Goal: Task Accomplishment & Management: Manage account settings

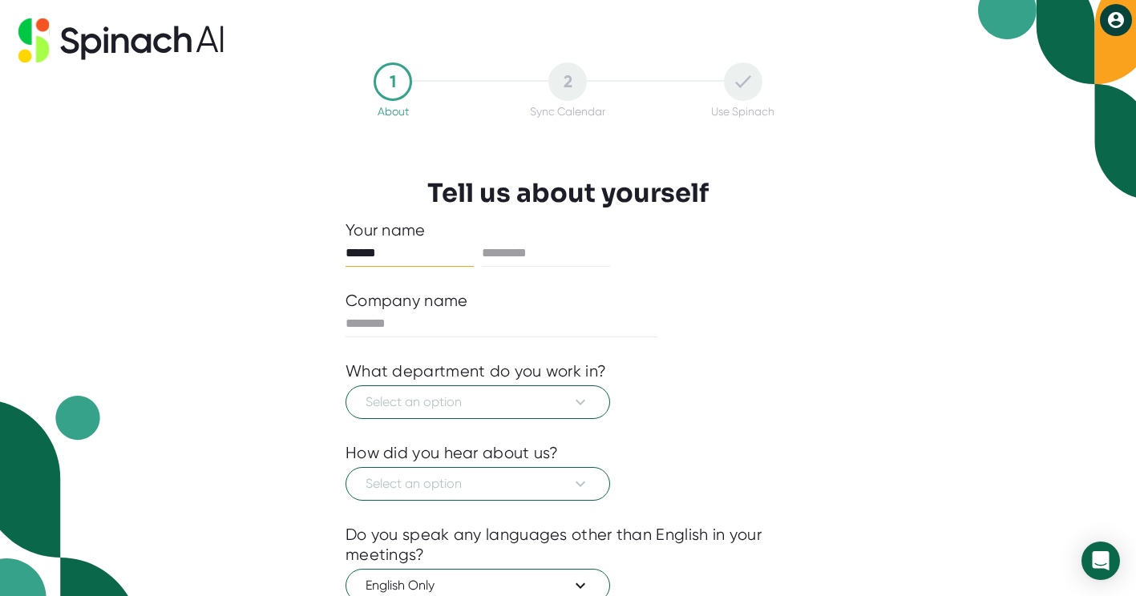
type input "******"
type input "*******"
type input "********"
click at [591, 408] on button "Select an option" at bounding box center [477, 402] width 264 height 34
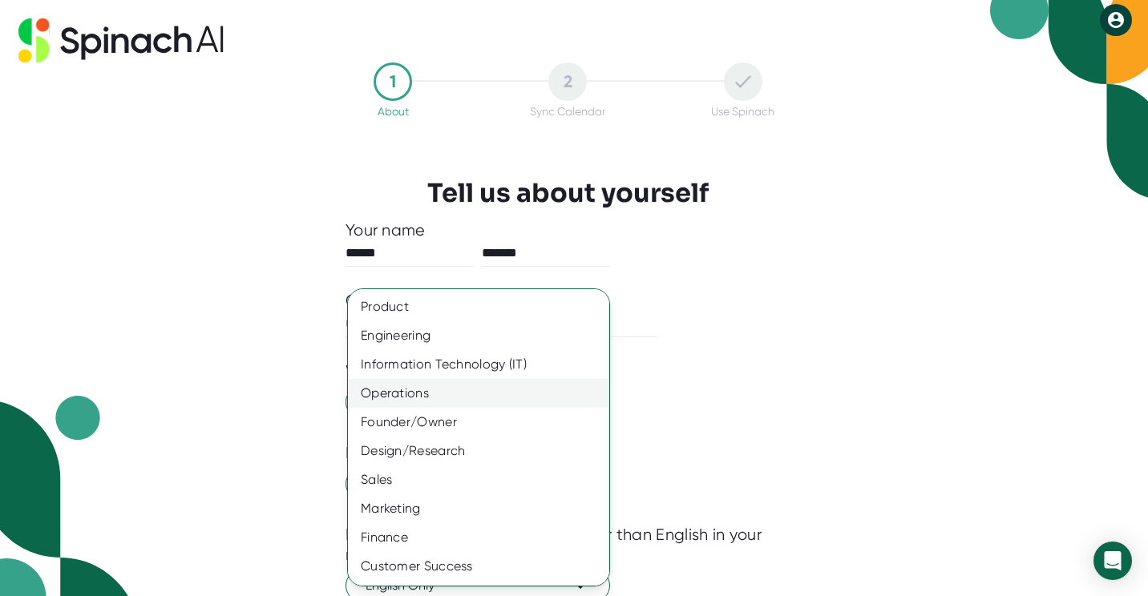
click at [537, 398] on div "Operations" at bounding box center [484, 393] width 273 height 29
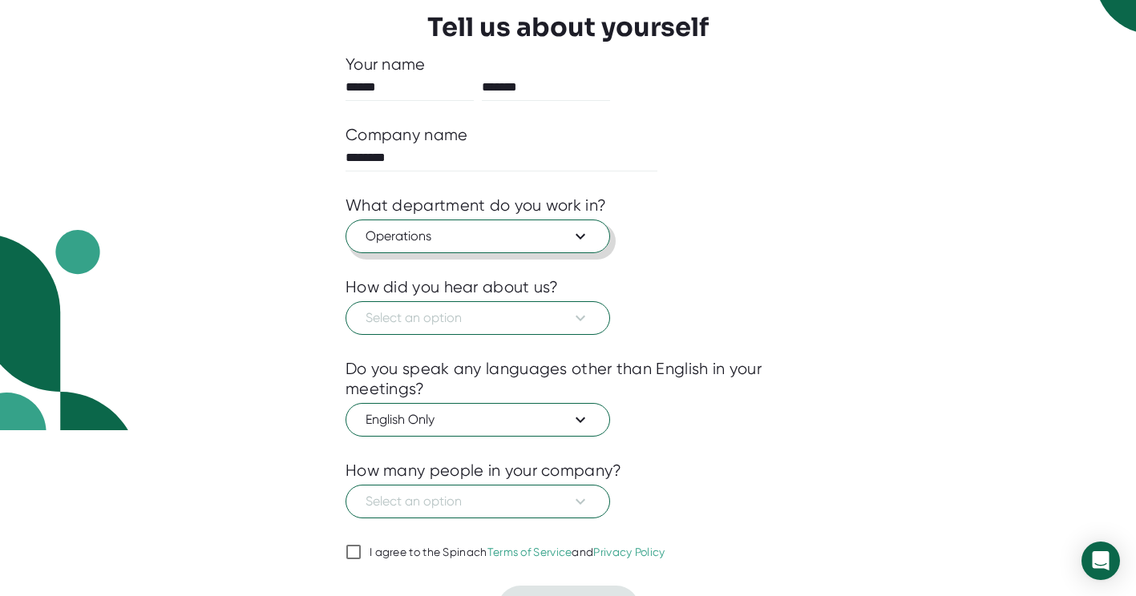
scroll to position [172, 0]
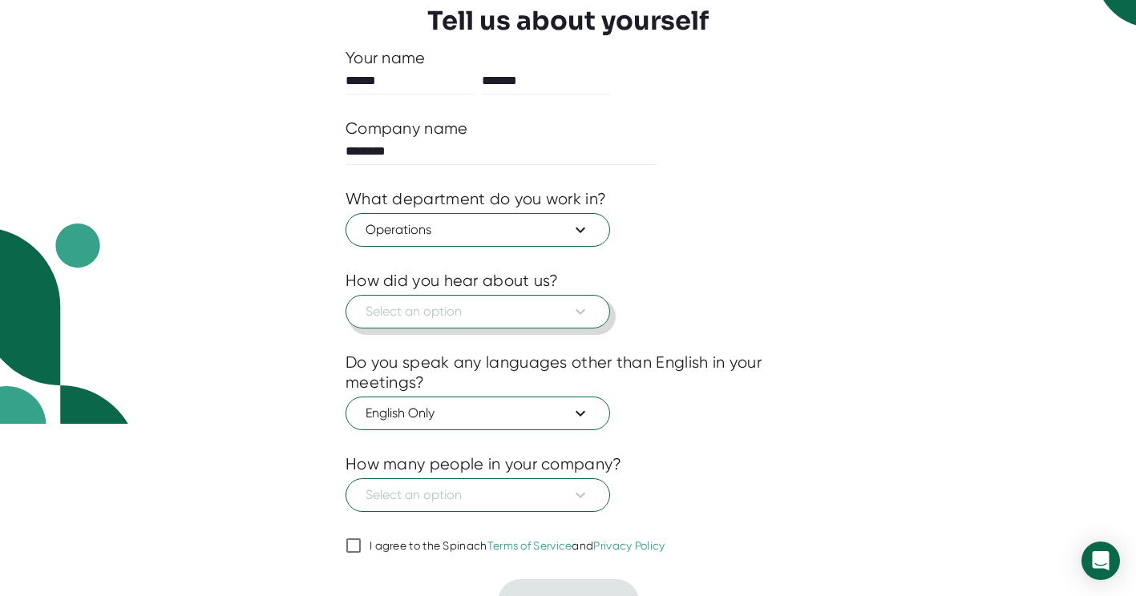
click at [587, 322] on button "Select an option" at bounding box center [477, 312] width 264 height 34
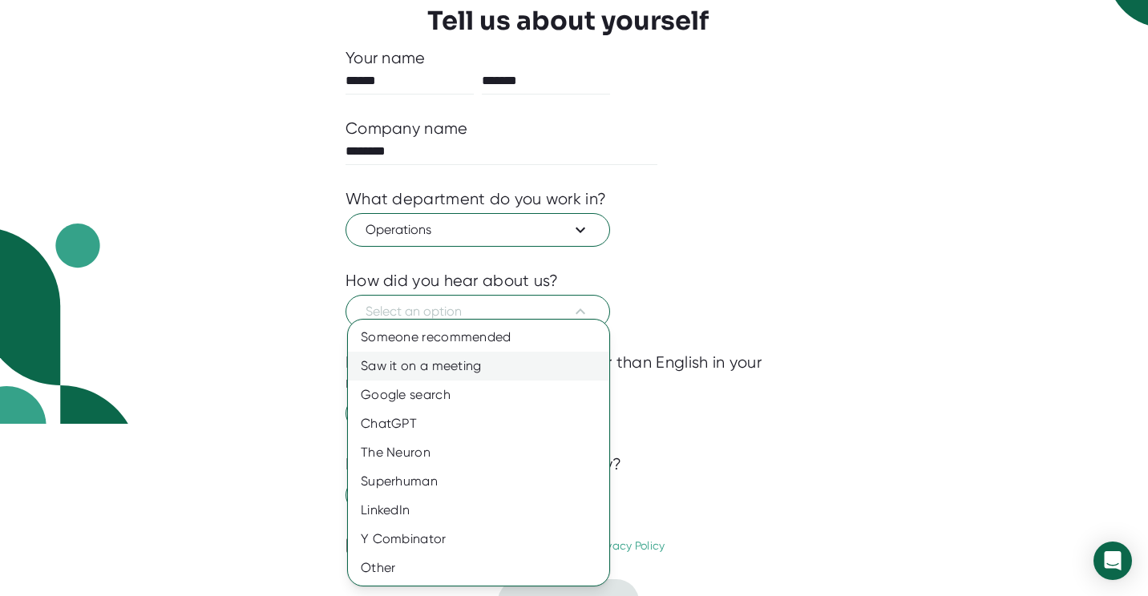
click at [537, 374] on div "Saw it on a meeting" at bounding box center [478, 366] width 261 height 29
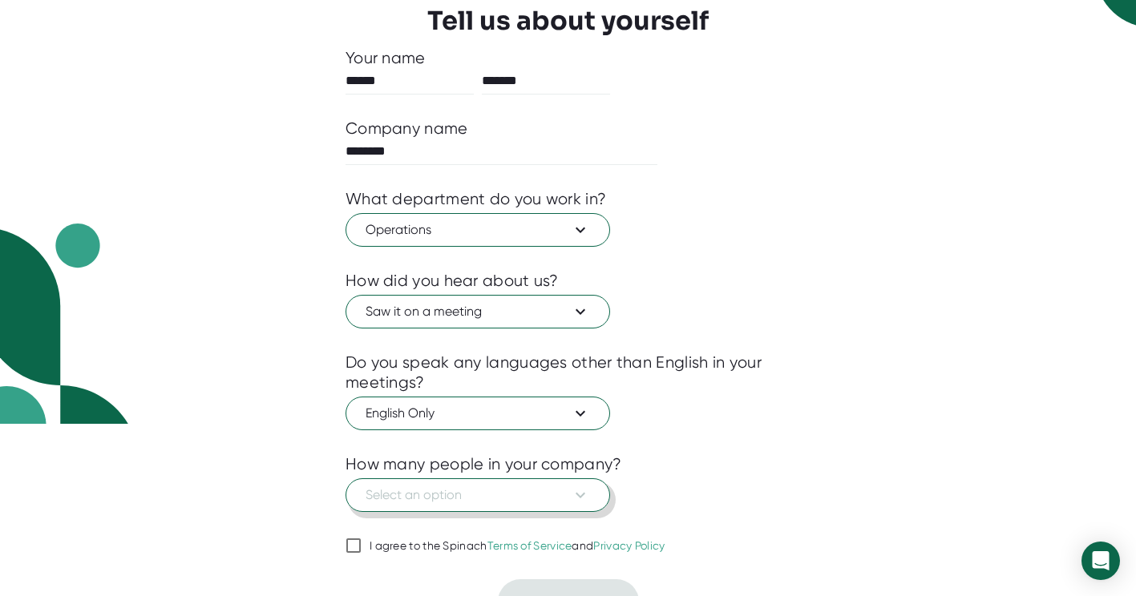
click at [591, 494] on button "Select an option" at bounding box center [477, 495] width 264 height 34
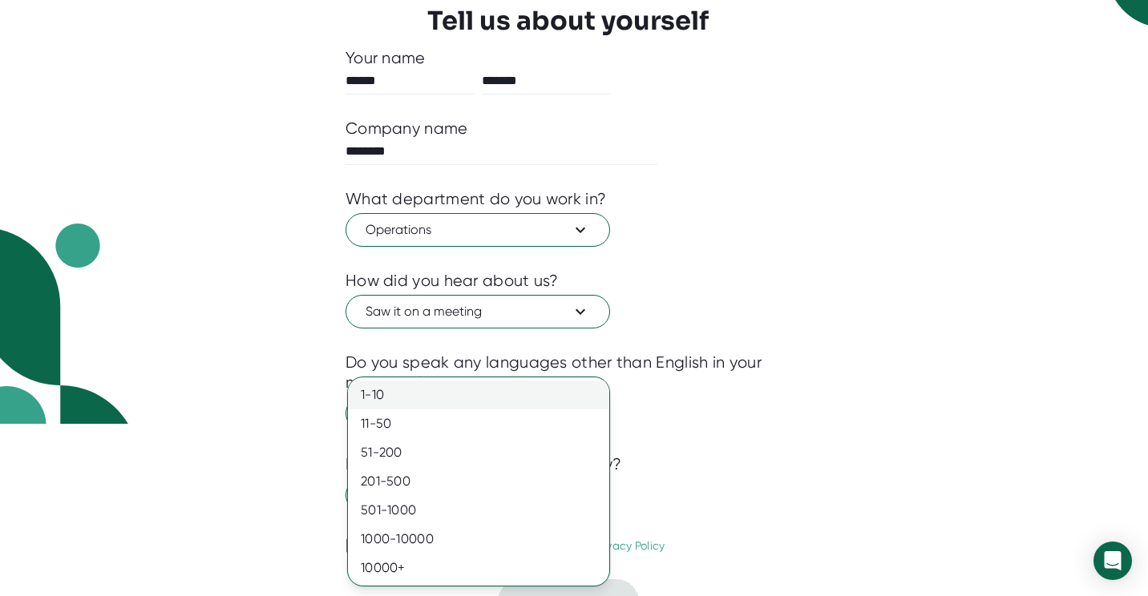
click at [594, 402] on div "1-10" at bounding box center [478, 395] width 261 height 29
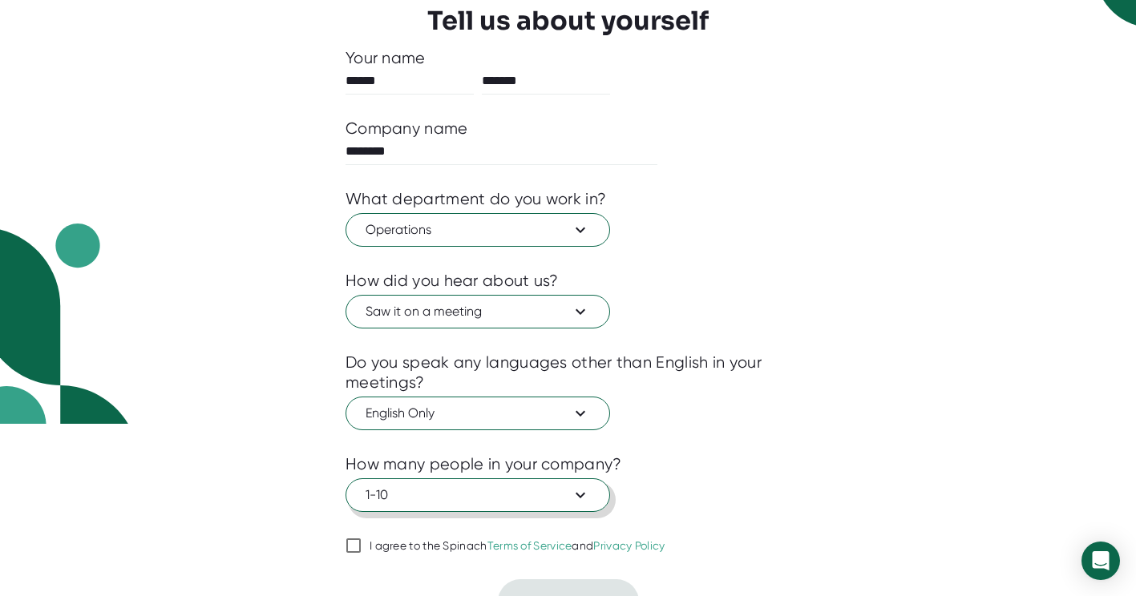
scroll to position [201, 0]
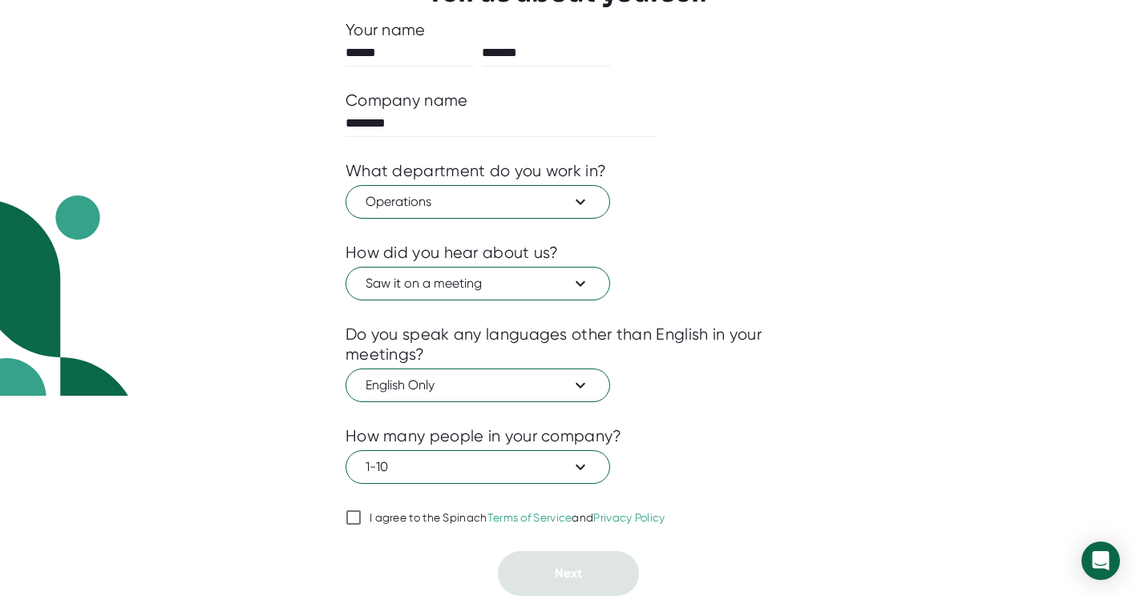
click at [357, 511] on input "I agree to the Spinach Terms of Service and Privacy Policy" at bounding box center [353, 517] width 16 height 19
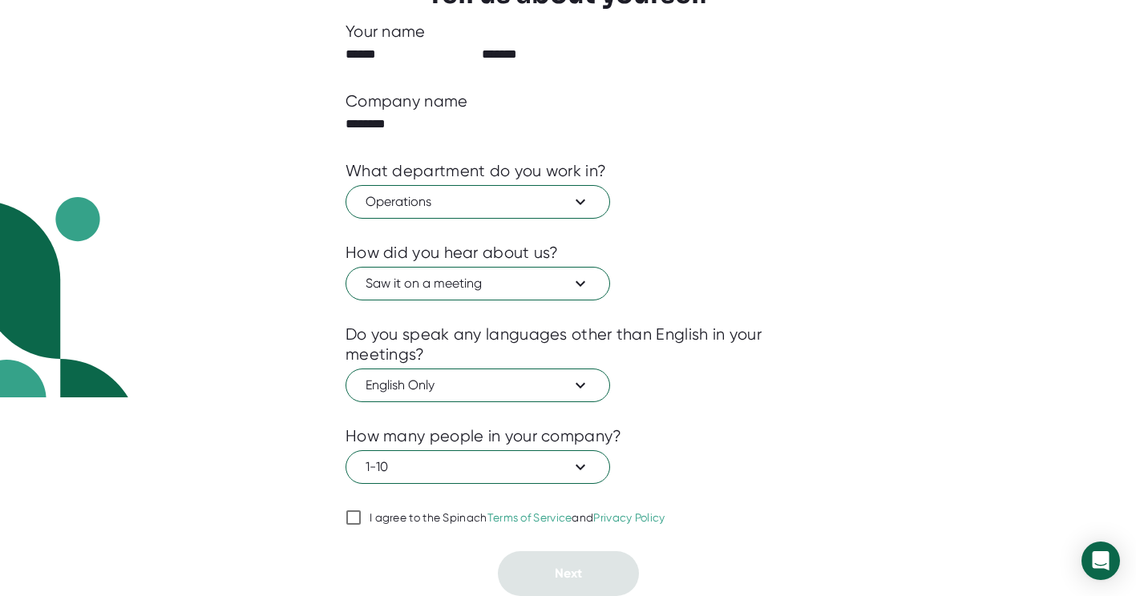
checkbox input "true"
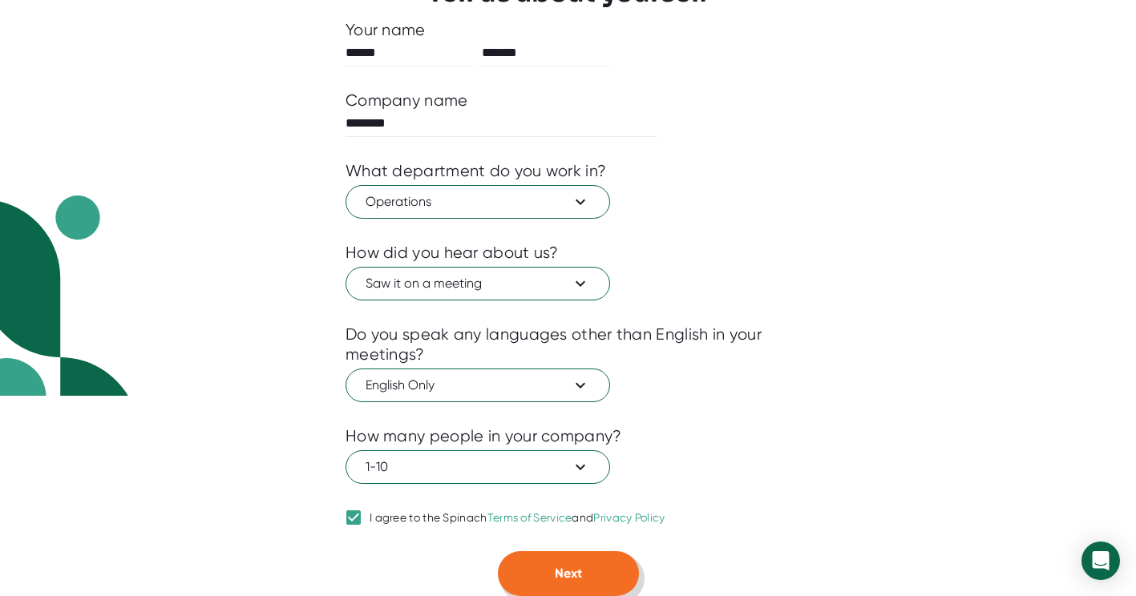
click at [567, 574] on span "Next" at bounding box center [568, 573] width 27 height 15
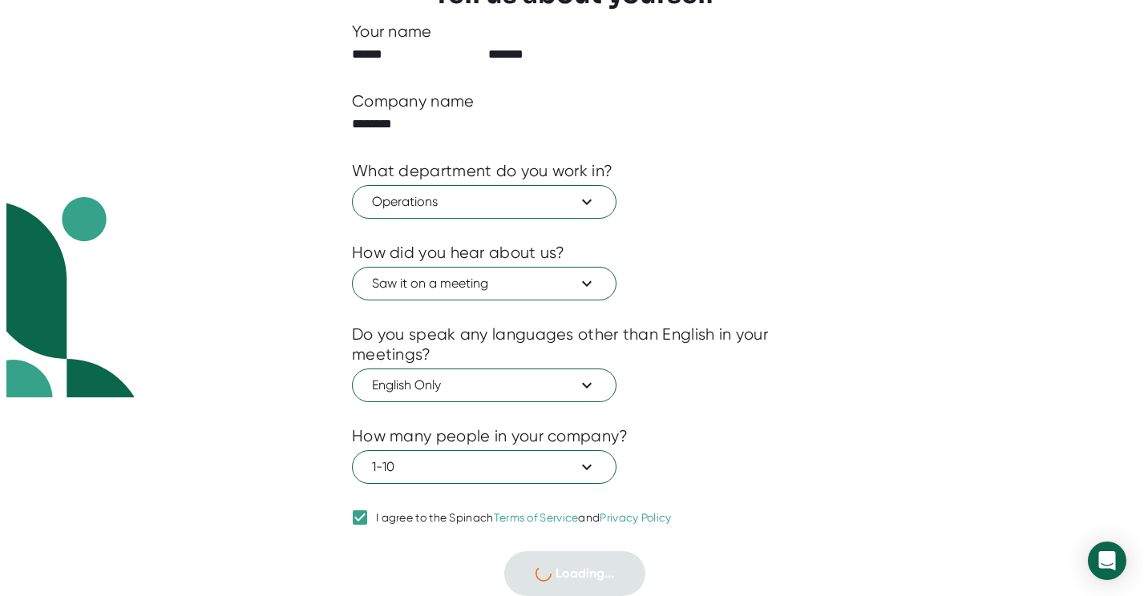
scroll to position [0, 0]
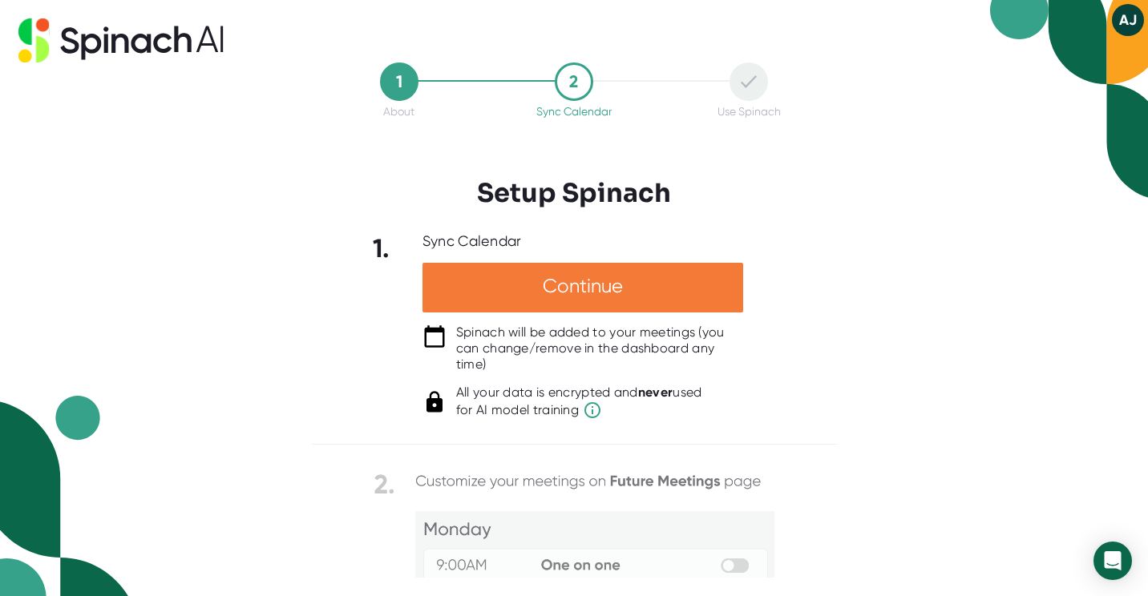
click at [689, 300] on div "Continue" at bounding box center [582, 288] width 321 height 50
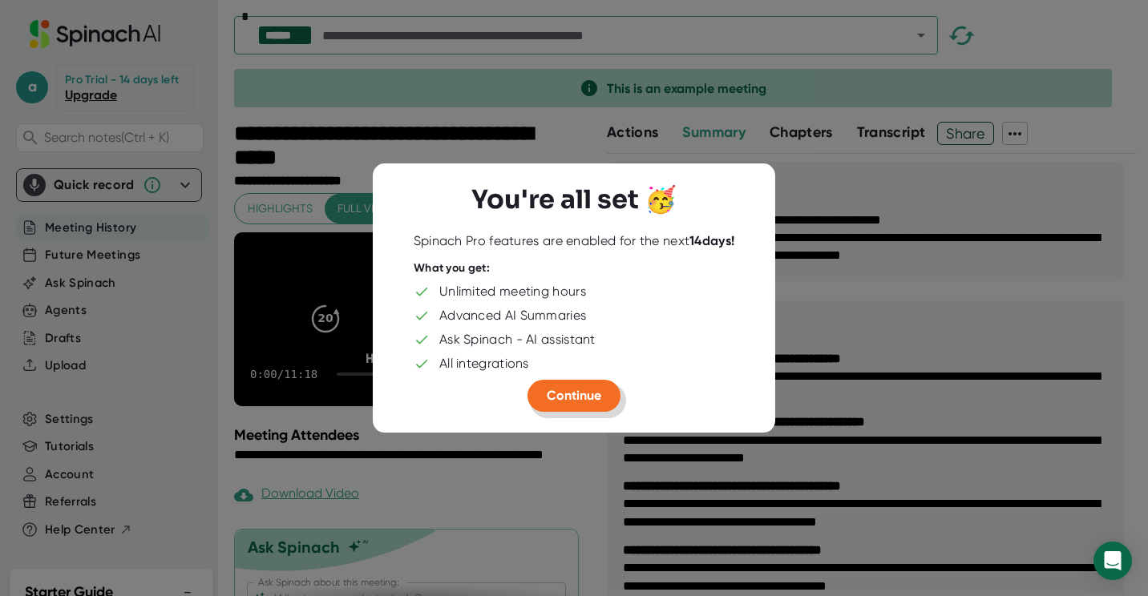
click at [576, 393] on span "Continue" at bounding box center [574, 395] width 54 height 15
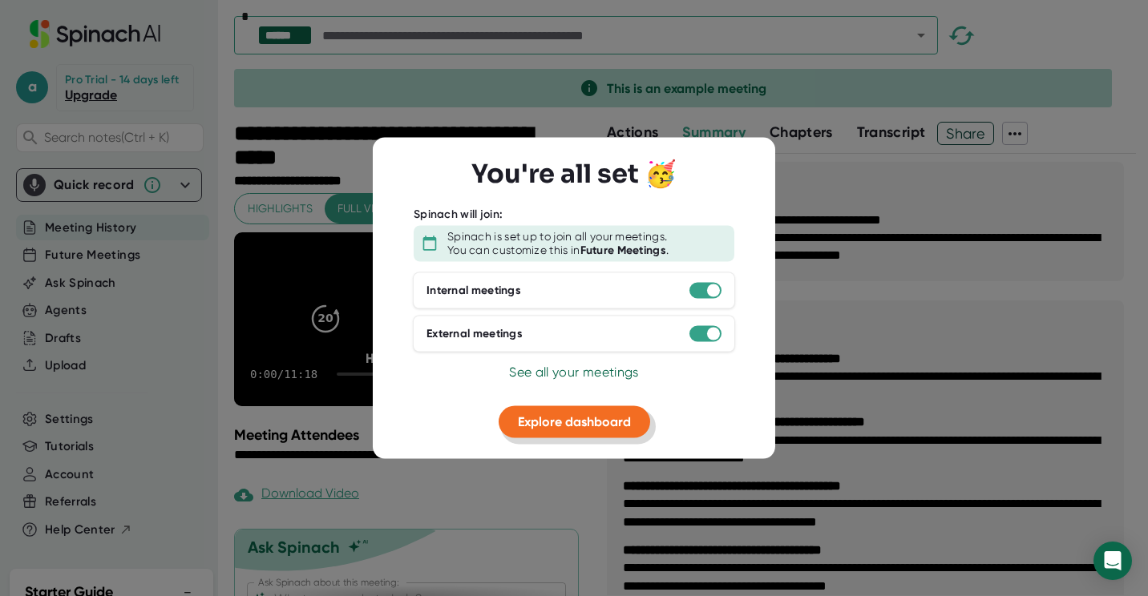
click at [601, 423] on span "Explore dashboard" at bounding box center [574, 421] width 113 height 15
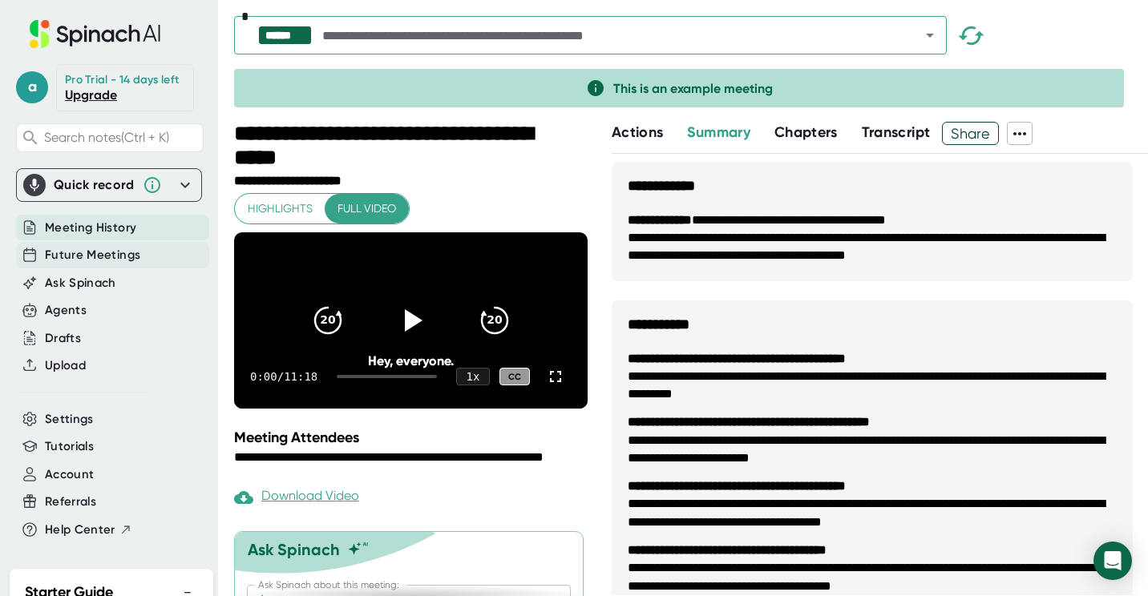
click at [79, 264] on span "Future Meetings" at bounding box center [92, 255] width 95 height 18
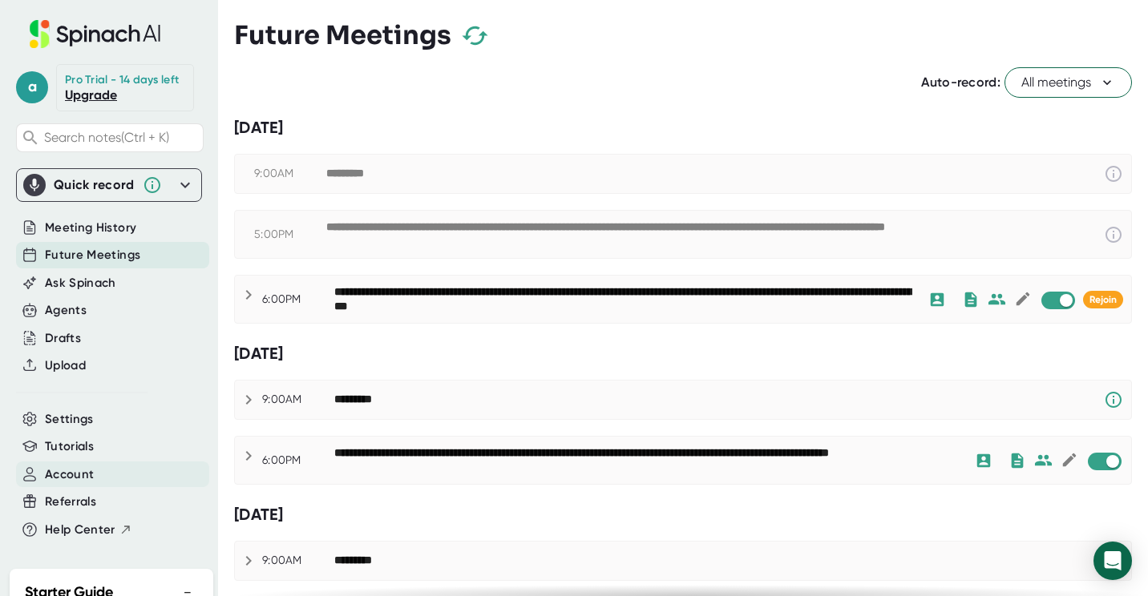
click at [70, 483] on span "Account" at bounding box center [69, 475] width 49 height 18
